Goal: Find specific page/section

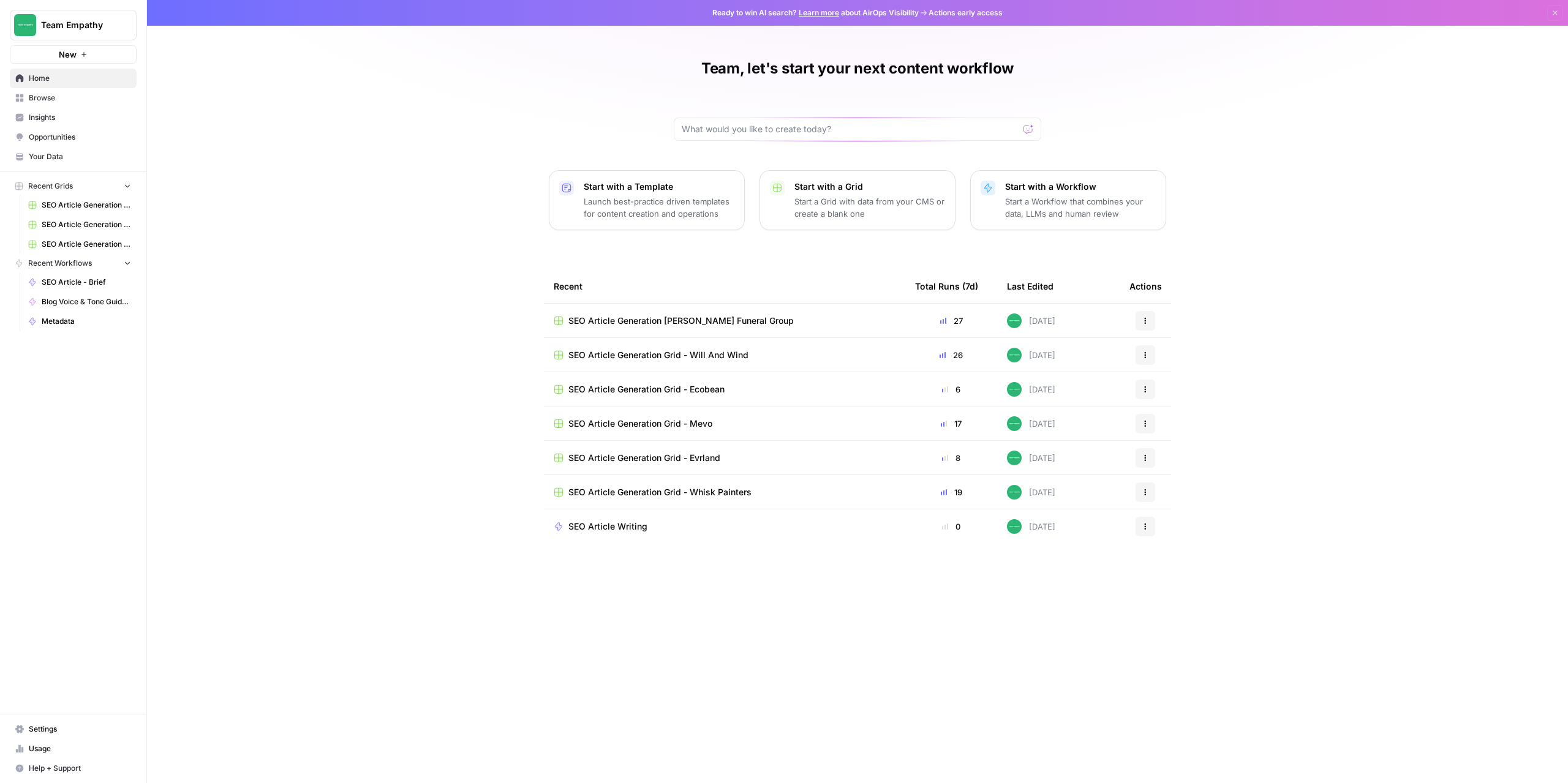
drag, startPoint x: 0, startPoint y: 0, endPoint x: 329, endPoint y: 124, distance: 351.6
click at [329, 124] on div "Team, let's start your next content workflow Start with a Template Launch best-…" at bounding box center [857, 391] width 1421 height 783
click at [52, 102] on span "Browse" at bounding box center [80, 98] width 103 height 11
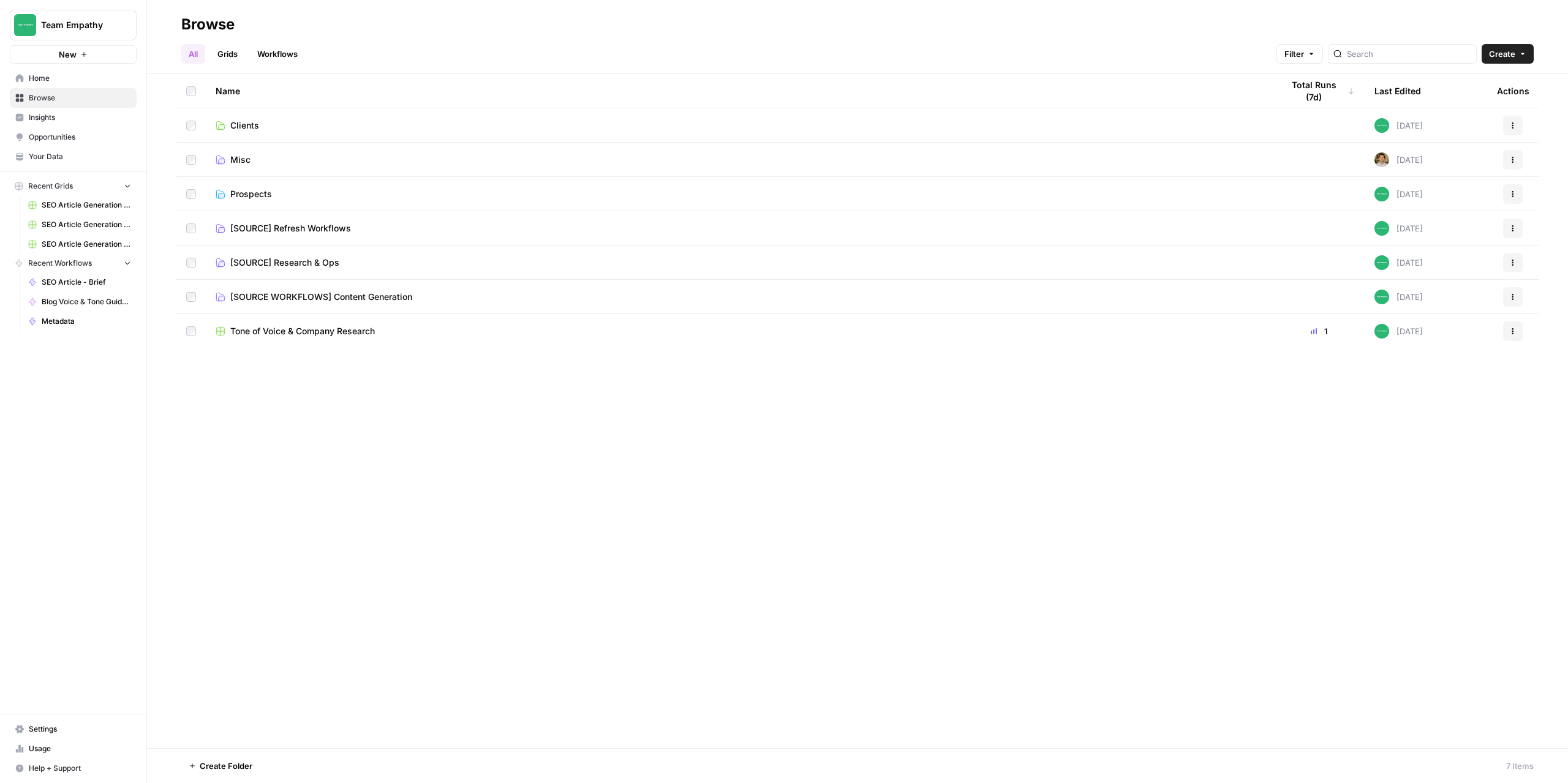
click at [235, 54] on link "Grids" at bounding box center [227, 54] width 35 height 20
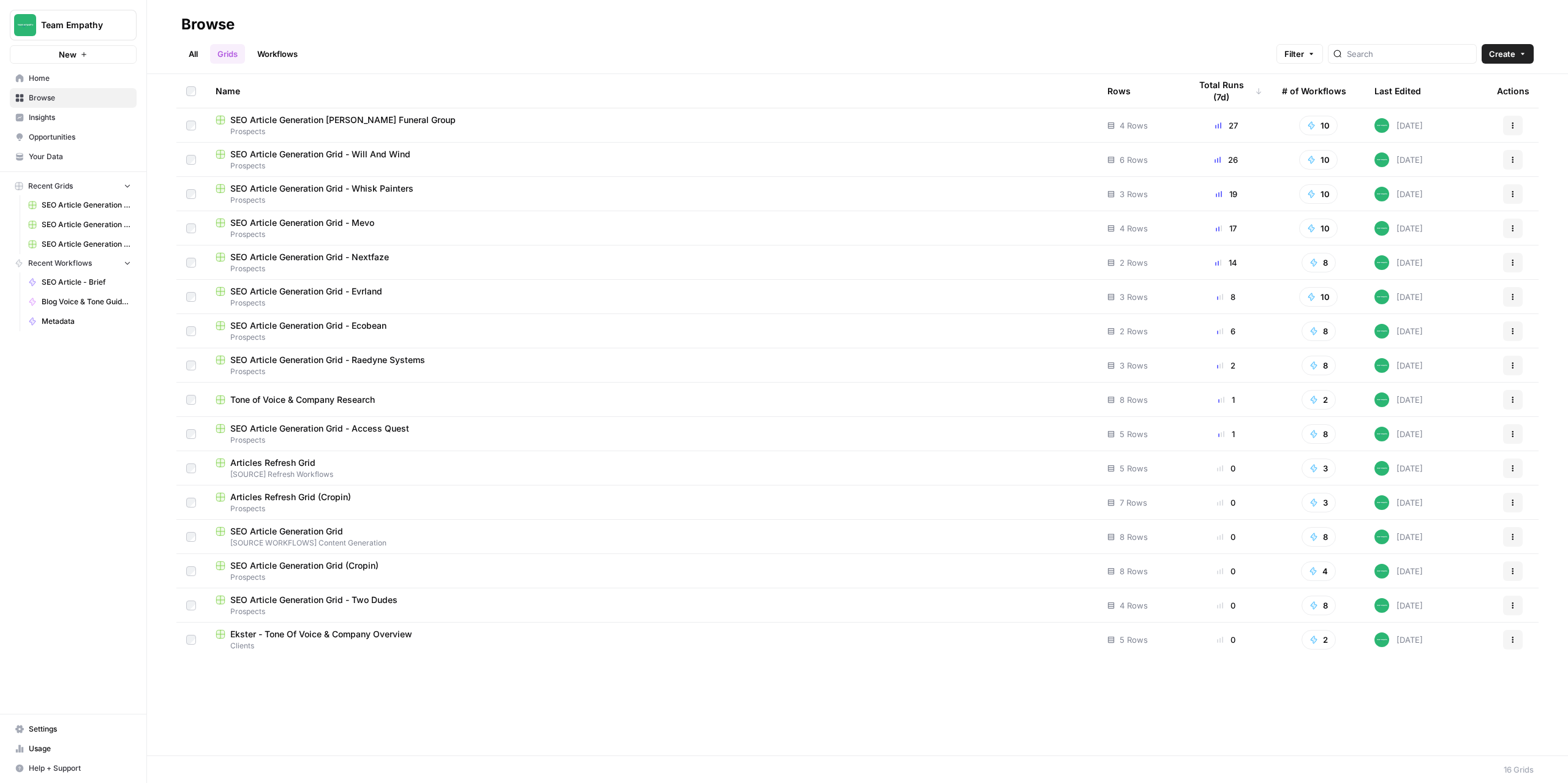
click at [198, 50] on link "All" at bounding box center [193, 54] width 24 height 20
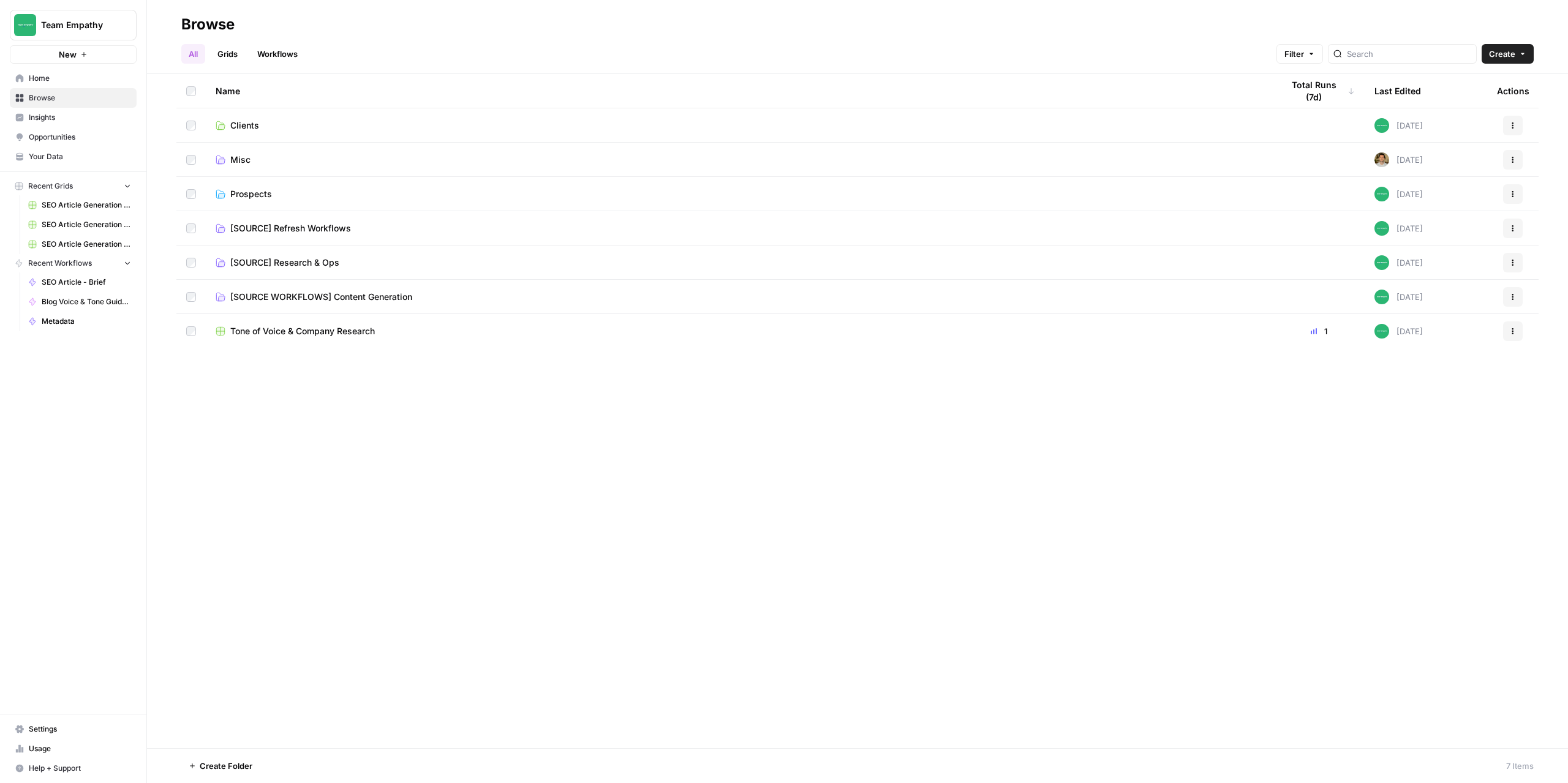
click at [299, 294] on span "[SOURCE WORKFLOWS] Content Generation" at bounding box center [321, 297] width 182 height 12
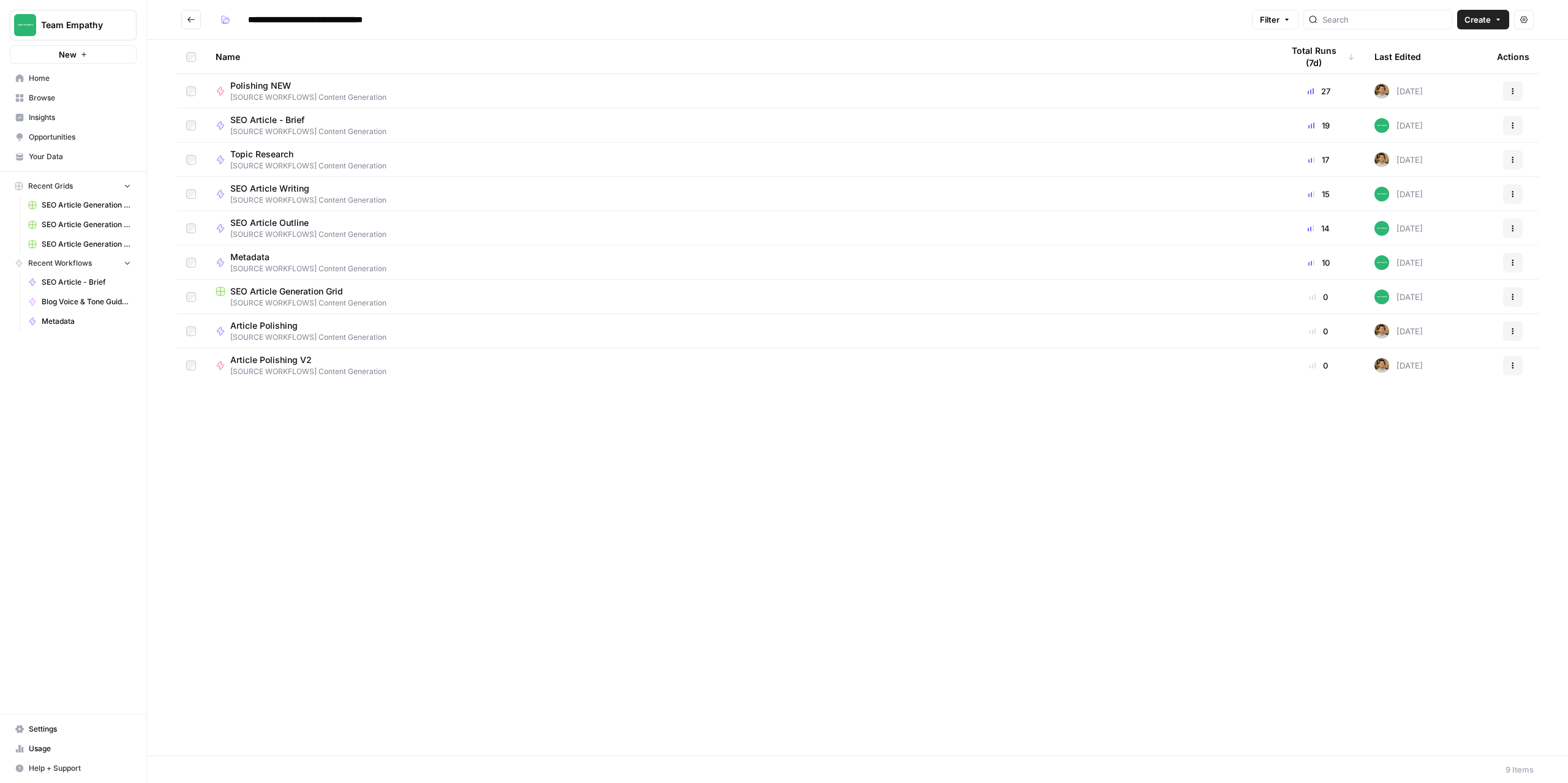
click at [190, 21] on icon "Go back" at bounding box center [191, 20] width 8 height 8
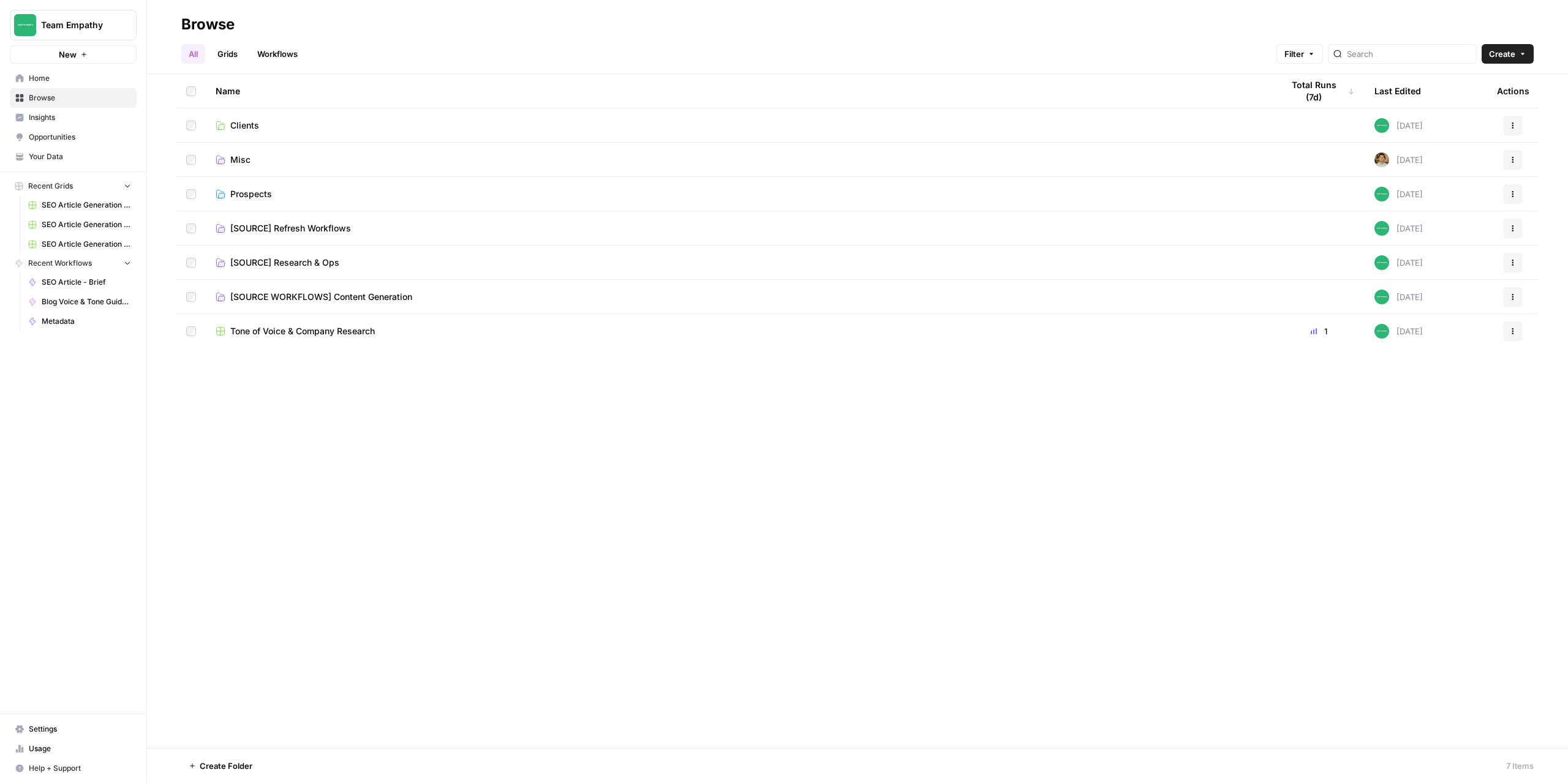
click at [287, 298] on span "[SOURCE WORKFLOWS] Content Generation" at bounding box center [321, 297] width 182 height 12
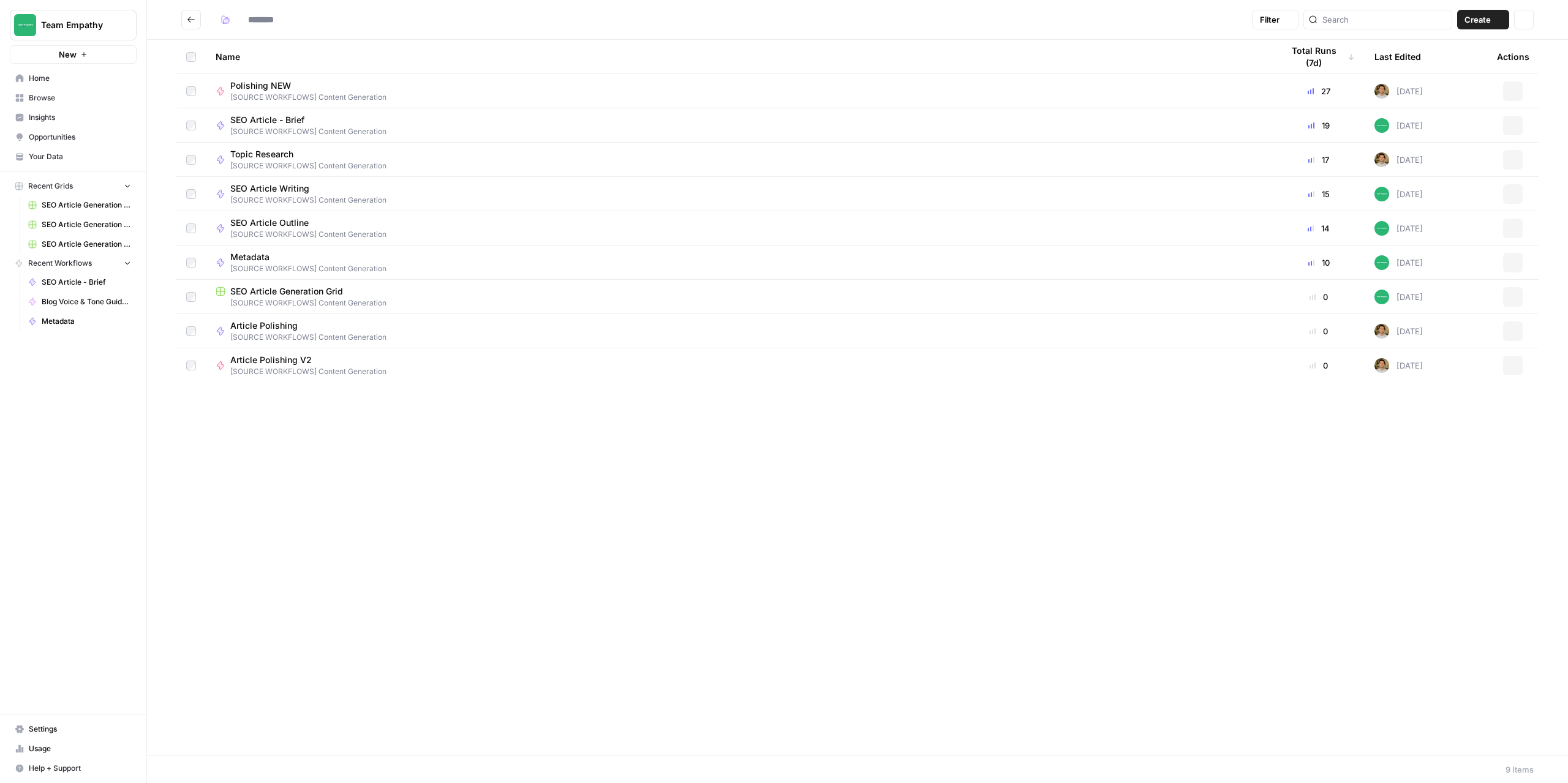
type input "**********"
click at [271, 283] on td "SEO Article Generation Grid [SOURCE WORKFLOWS] Content Generation" at bounding box center [739, 296] width 1067 height 34
click at [275, 292] on span "SEO Article Generation Grid" at bounding box center [286, 291] width 112 height 12
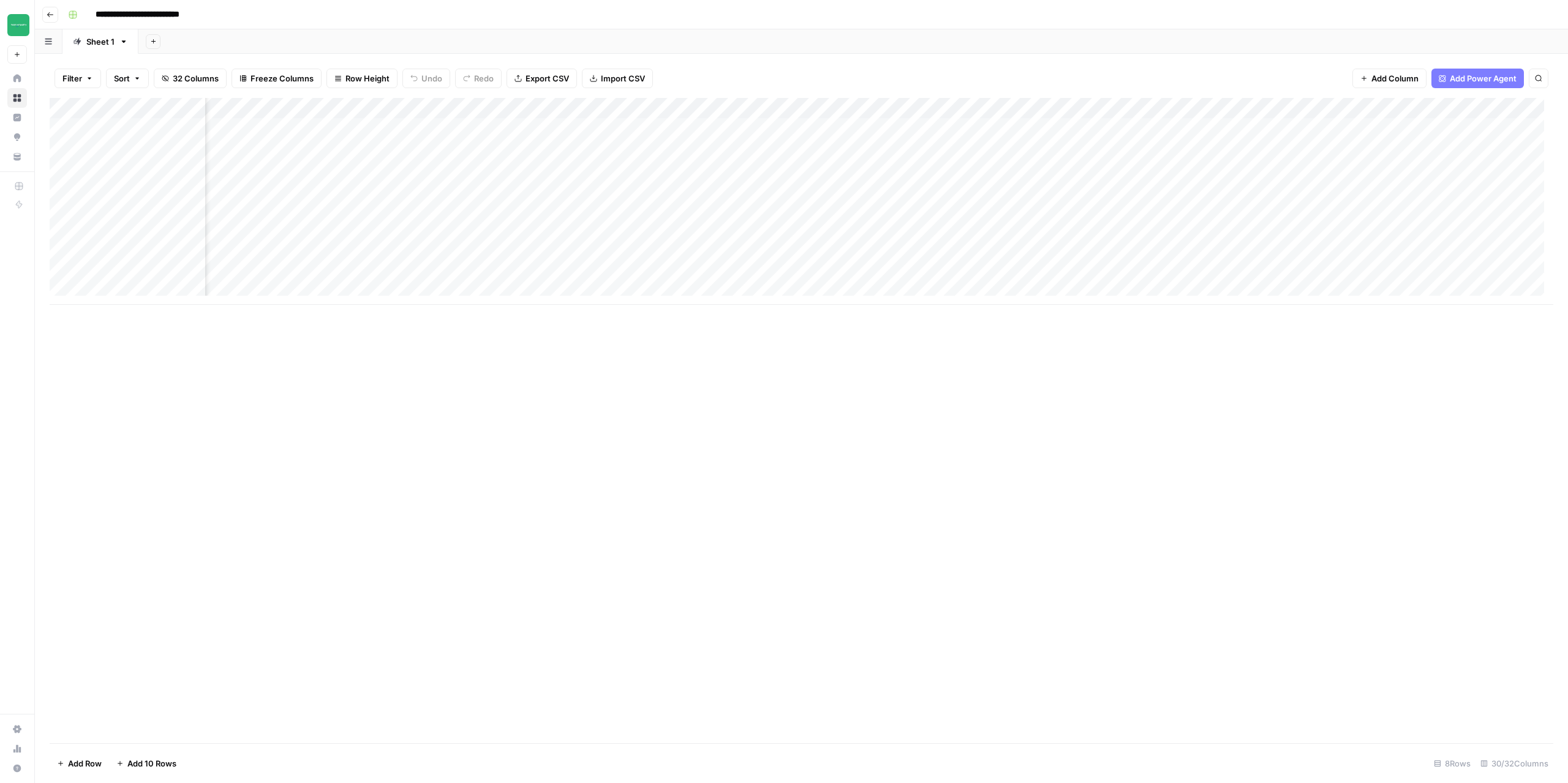
scroll to position [0, 74]
